Goal: Task Accomplishment & Management: Manage account settings

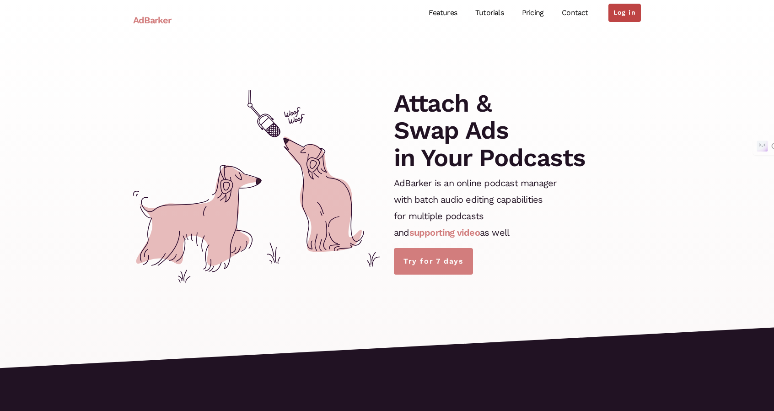
click at [618, 8] on link "Log in" at bounding box center [624, 13] width 32 height 18
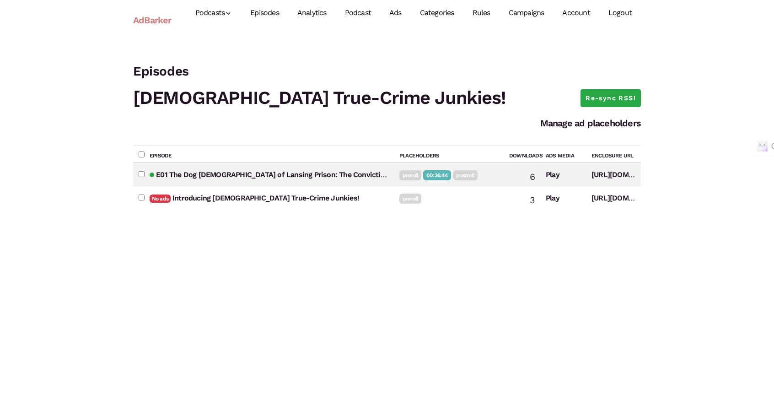
click at [547, 14] on link "Campaigns" at bounding box center [526, 13] width 54 height 41
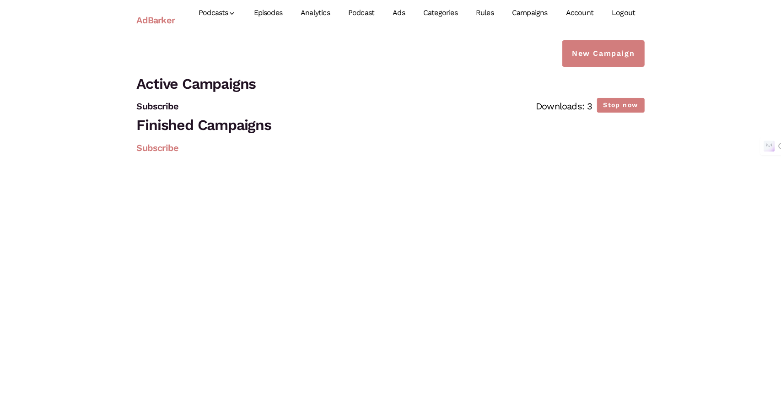
click at [148, 151] on link "Subscribe" at bounding box center [158, 147] width 42 height 11
click at [283, 12] on link "Episodes" at bounding box center [268, 13] width 47 height 41
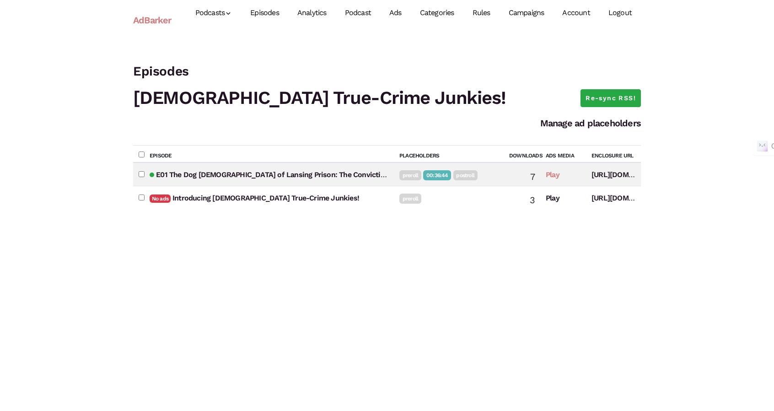
click at [555, 173] on link "Play" at bounding box center [553, 174] width 14 height 9
click at [608, 172] on link "https://adbarker.com/stream/TpLcGmECRE7gk8HcFZ6MDgyY/traffic.libsyn.com/secure/…" at bounding box center [695, 174] width 209 height 9
click at [618, 107] on h1 "Christian True-Crime Junkies!" at bounding box center [387, 98] width 508 height 27
click at [626, 100] on link "Re-sync RSS!" at bounding box center [610, 98] width 60 height 18
